Goal: Information Seeking & Learning: Learn about a topic

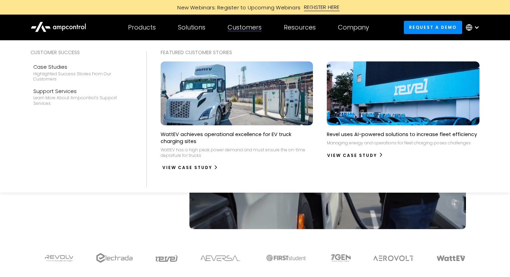
click at [187, 164] on div "View Case Study" at bounding box center [187, 167] width 50 height 6
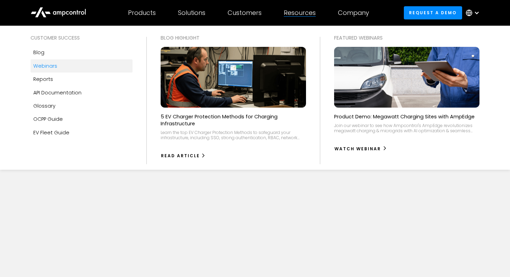
click at [49, 68] on div "Webinars" at bounding box center [45, 66] width 24 height 8
